Goal: Task Accomplishment & Management: Use online tool/utility

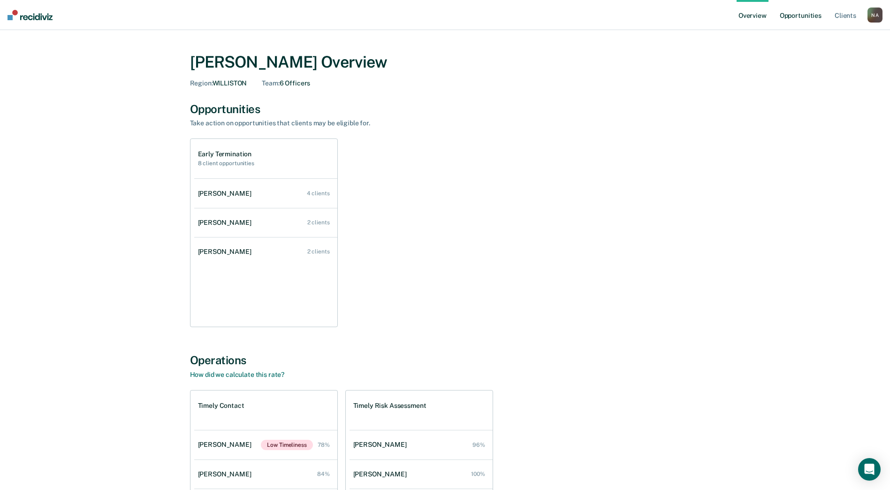
click at [805, 15] on link "Opportunities" at bounding box center [801, 15] width 46 height 30
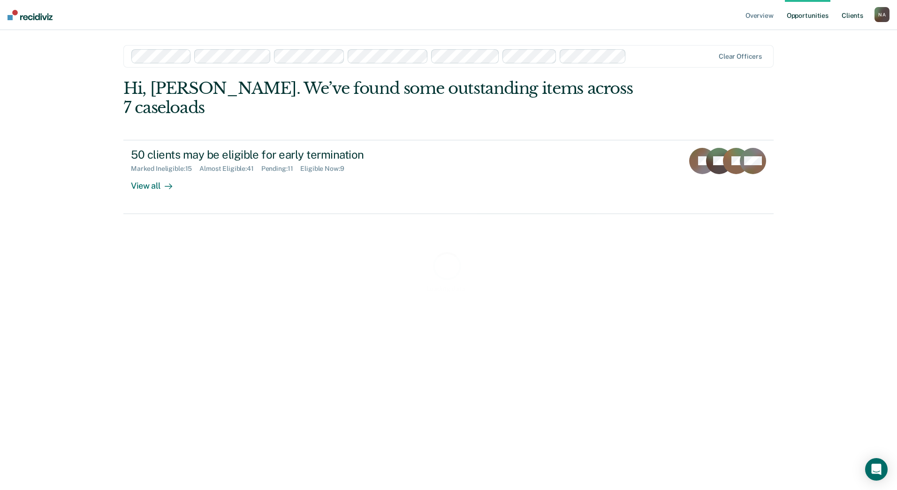
click at [854, 19] on link "Client s" at bounding box center [852, 15] width 25 height 30
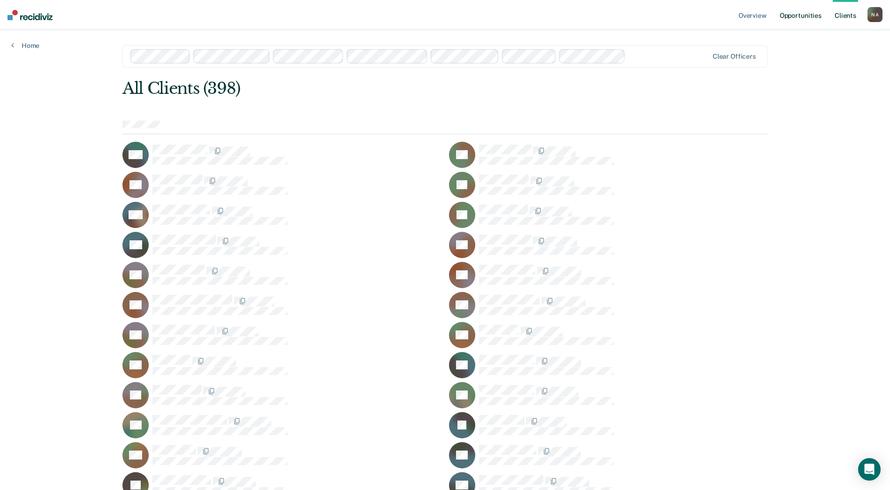
click at [792, 13] on link "Opportunities" at bounding box center [801, 15] width 46 height 30
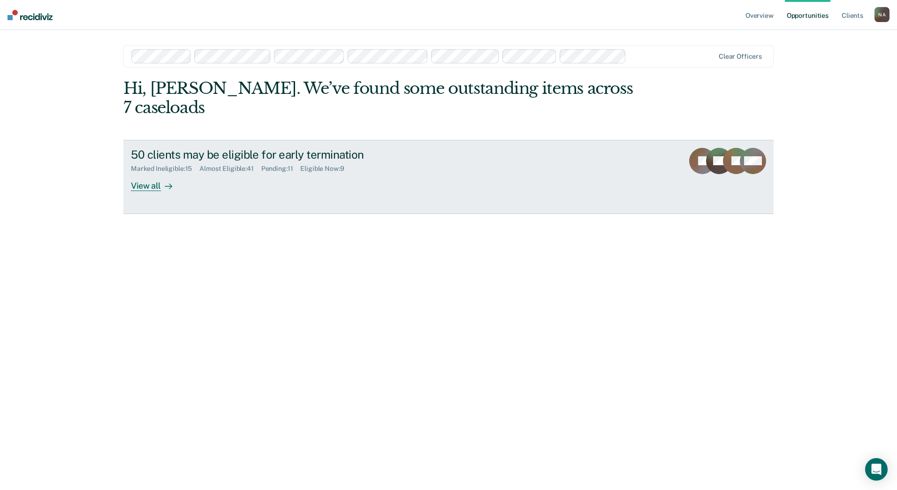
click at [143, 173] on div "View all" at bounding box center [157, 182] width 53 height 18
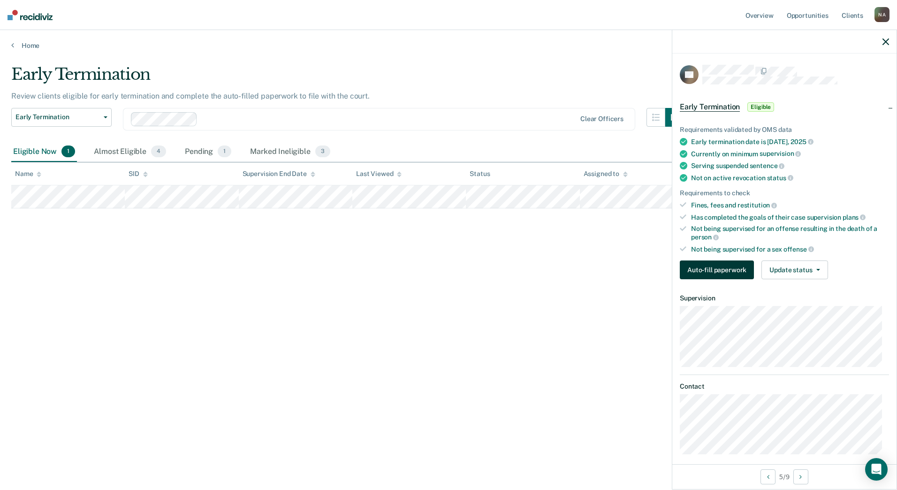
click at [730, 269] on button "Auto-fill paperwork" at bounding box center [717, 269] width 74 height 19
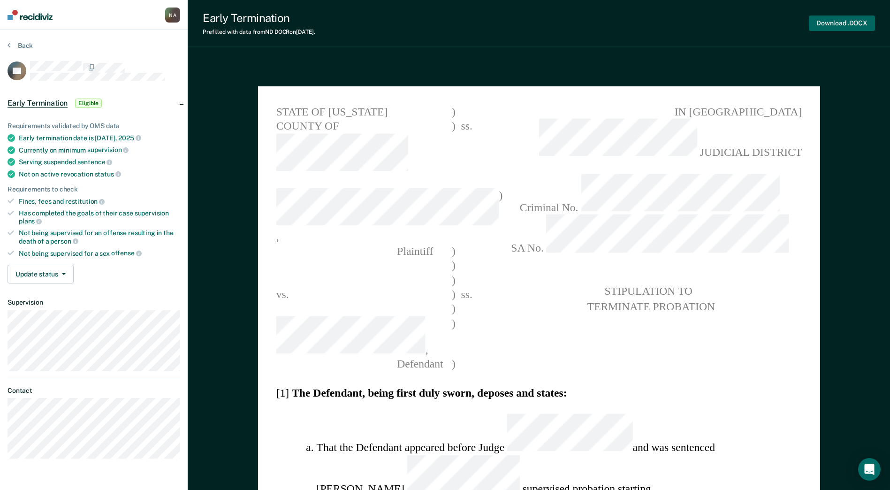
click at [827, 24] on button "Download .DOCX" at bounding box center [842, 22] width 66 height 15
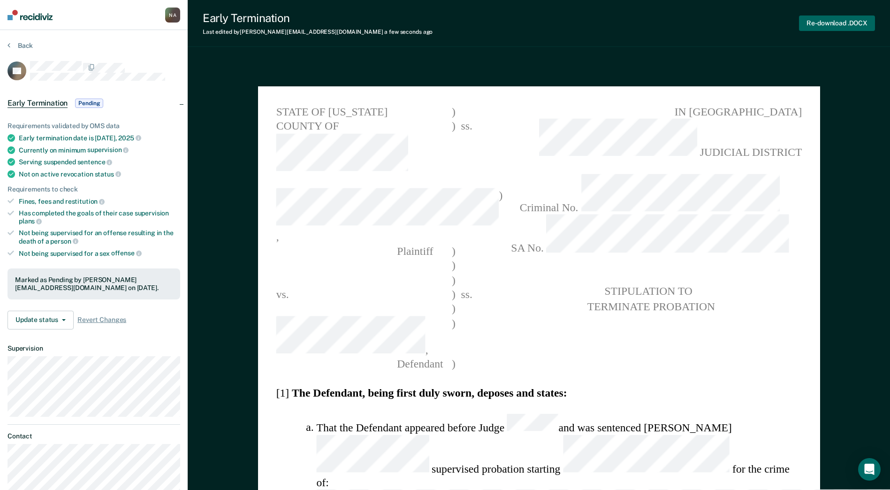
click at [822, 19] on button "Re-download .DOCX" at bounding box center [837, 22] width 76 height 15
type textarea "x"
